Goal: Transaction & Acquisition: Download file/media

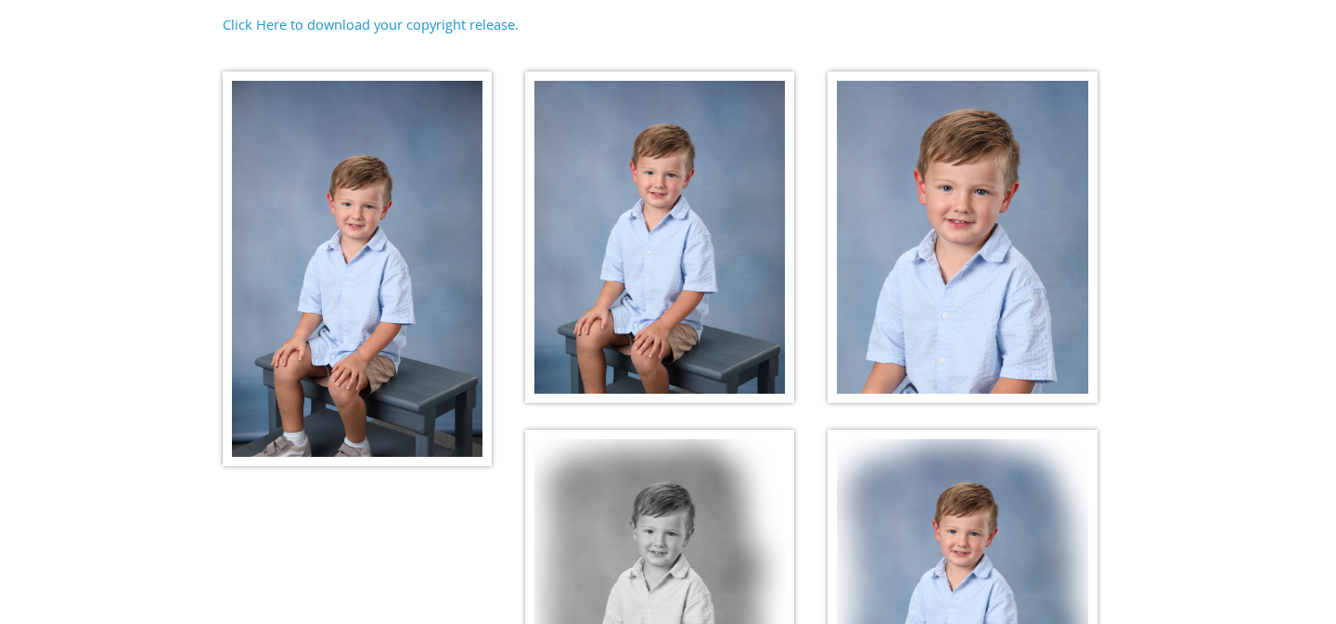
scroll to position [298, 0]
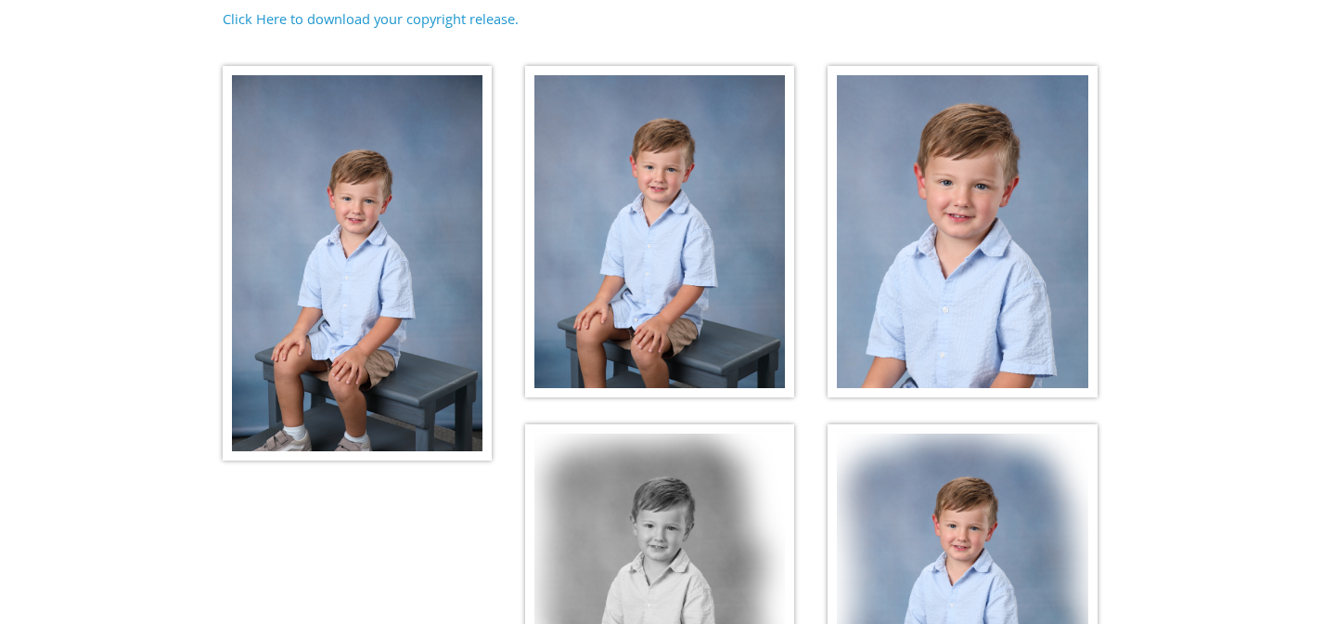
click at [663, 296] on img at bounding box center [659, 232] width 269 height 332
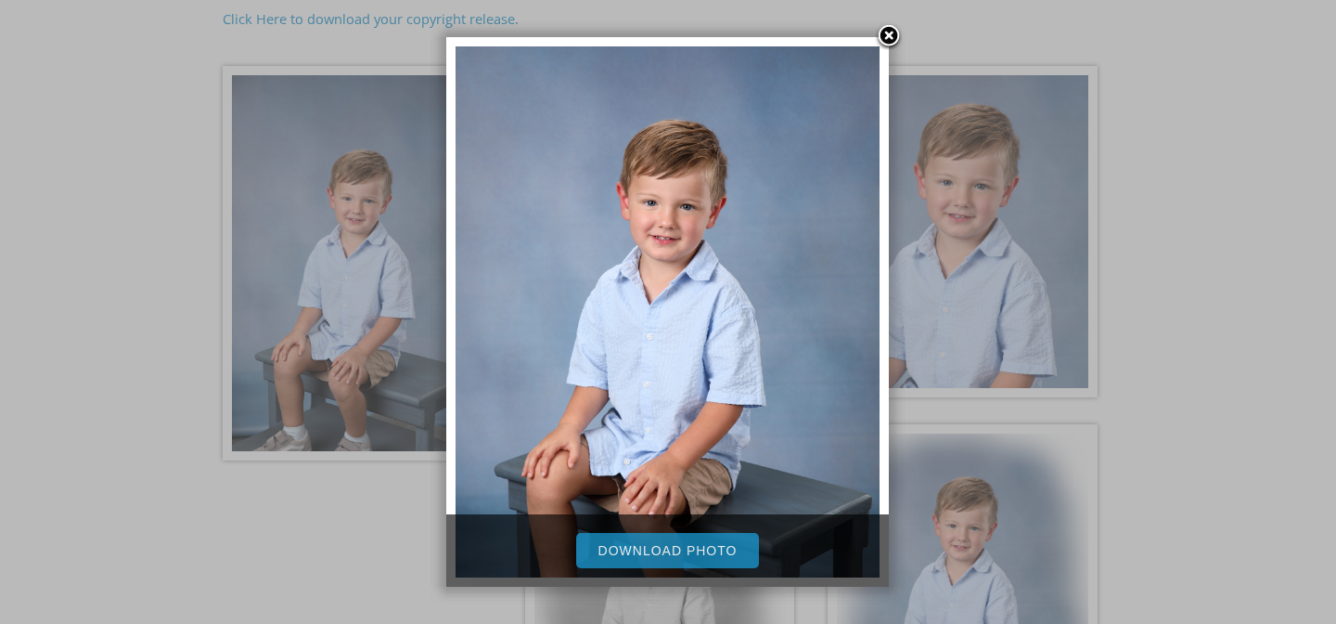
click at [639, 546] on link "Download Photo" at bounding box center [668, 550] width 184 height 35
click at [885, 36] on link at bounding box center [889, 37] width 28 height 28
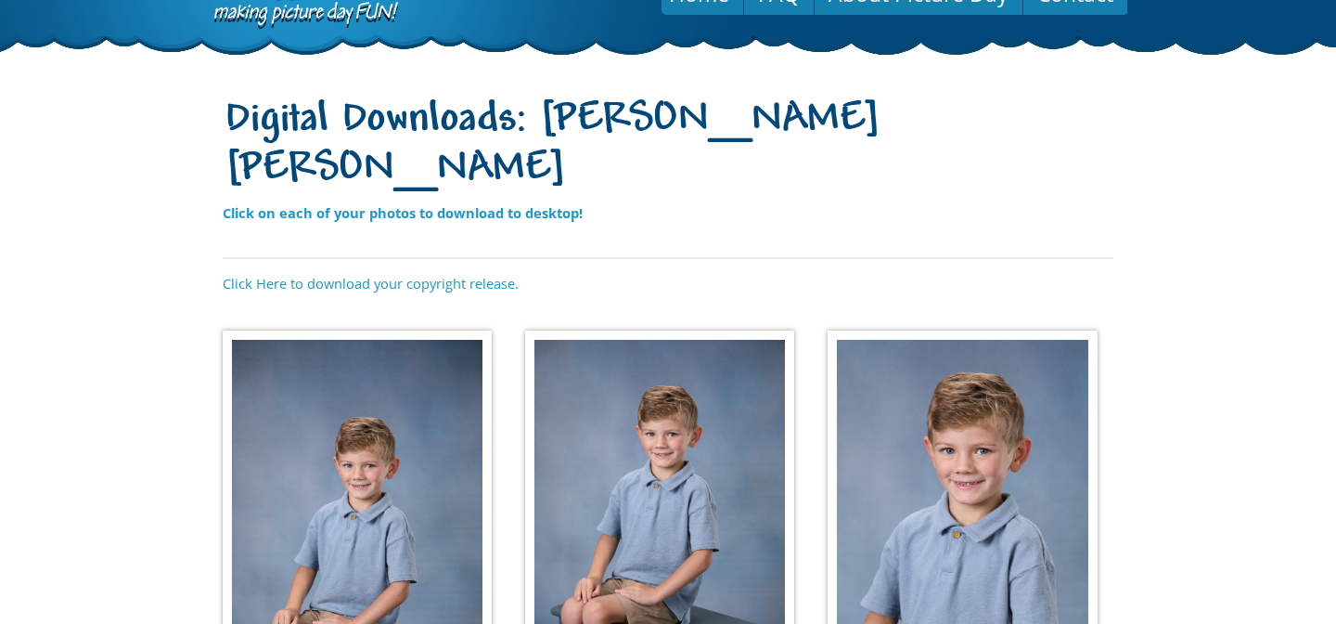
scroll to position [78, 0]
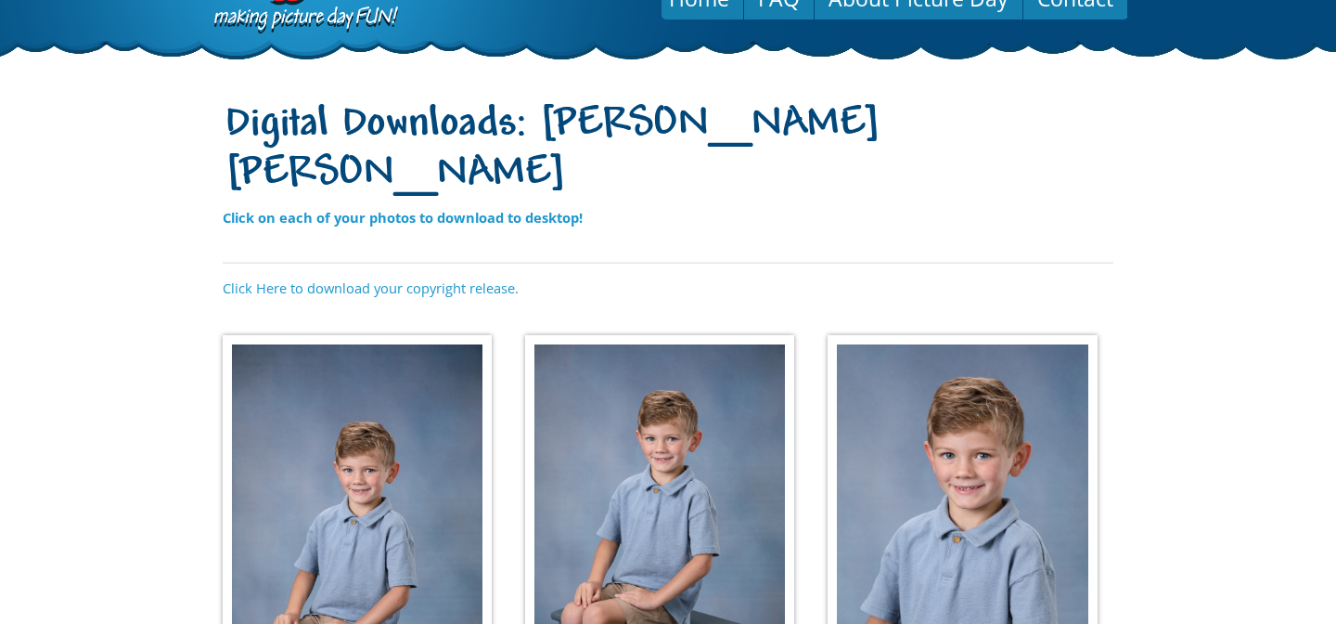
click at [629, 390] on img at bounding box center [659, 501] width 269 height 332
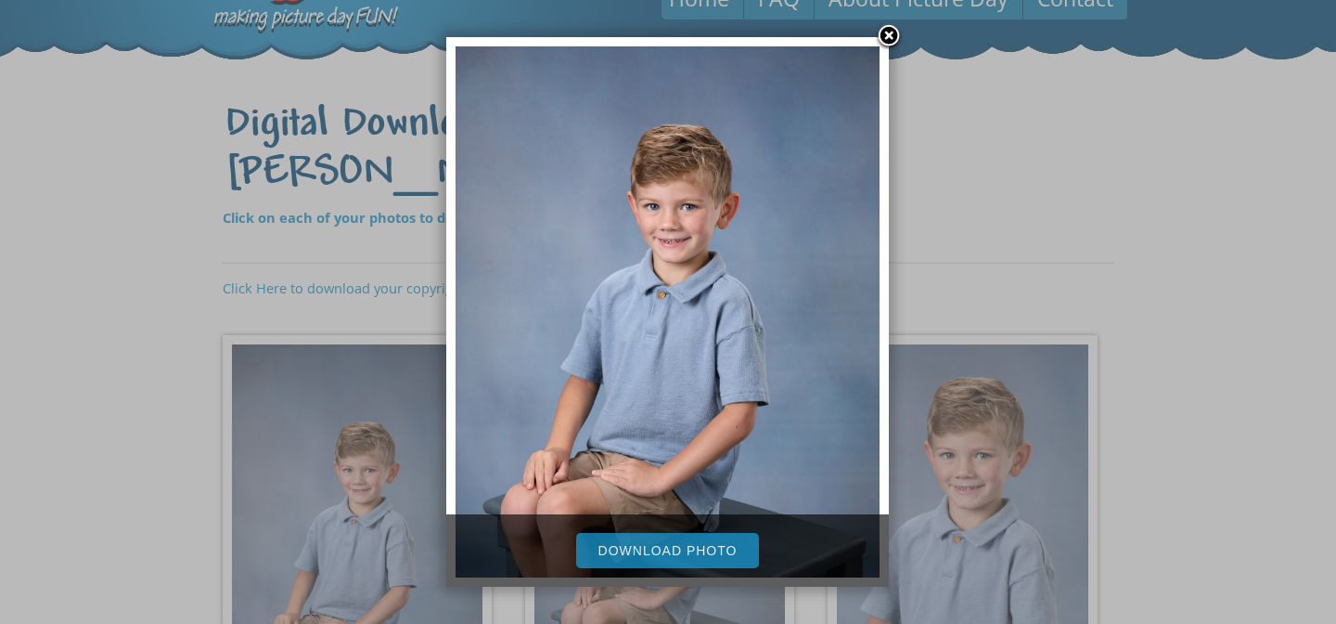
click at [661, 547] on link "Download Photo" at bounding box center [668, 550] width 184 height 35
